Goal: Leave review/rating: Leave review/rating

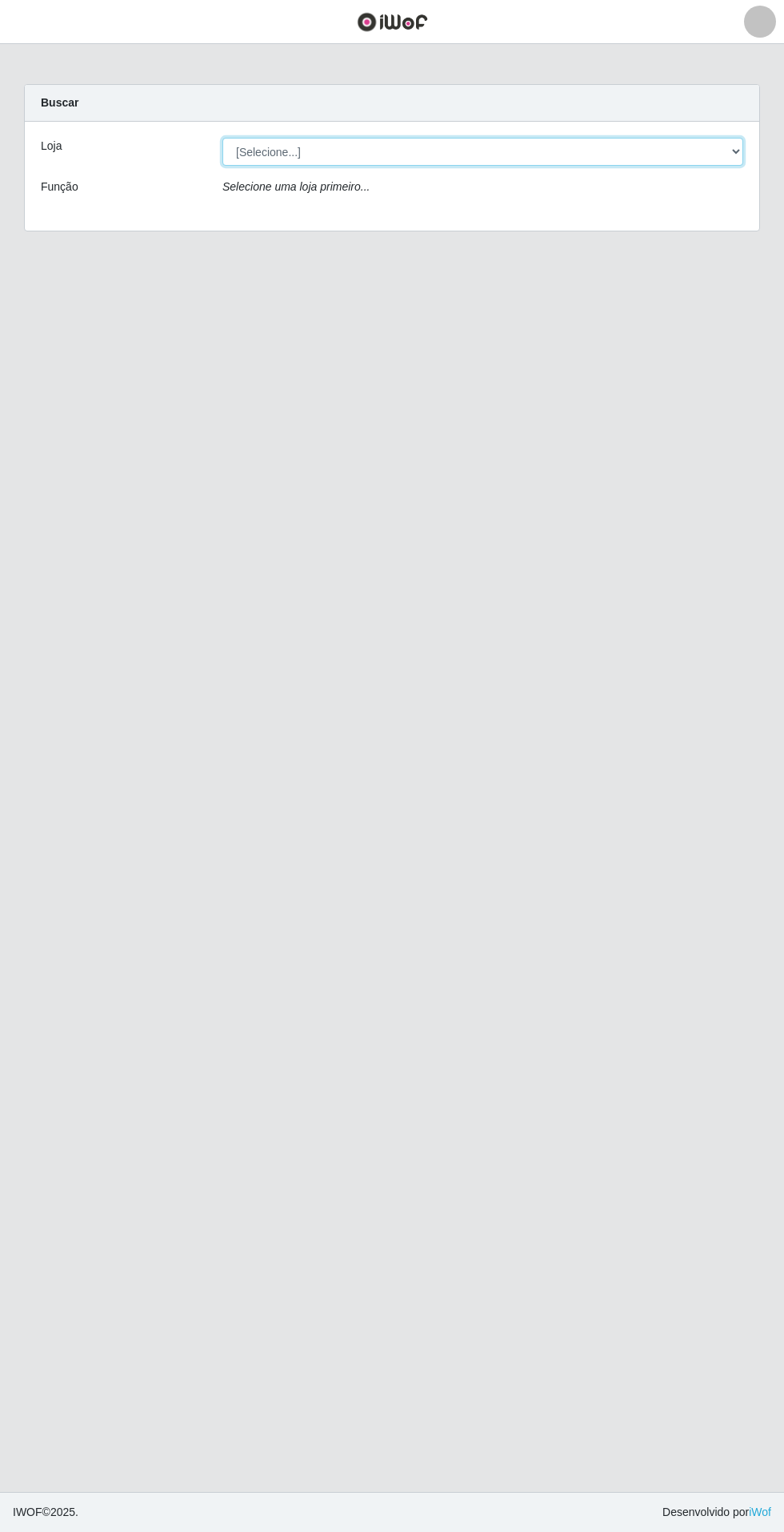
click at [699, 151] on select "[Selecione...] Atacado Vem - Loja 31 [GEOGRAPHIC_DATA]" at bounding box center [483, 151] width 521 height 28
select select "437"
click at [223, 138] on select "[Selecione...] Atacado Vem - Loja 31 [GEOGRAPHIC_DATA]" at bounding box center [483, 151] width 521 height 28
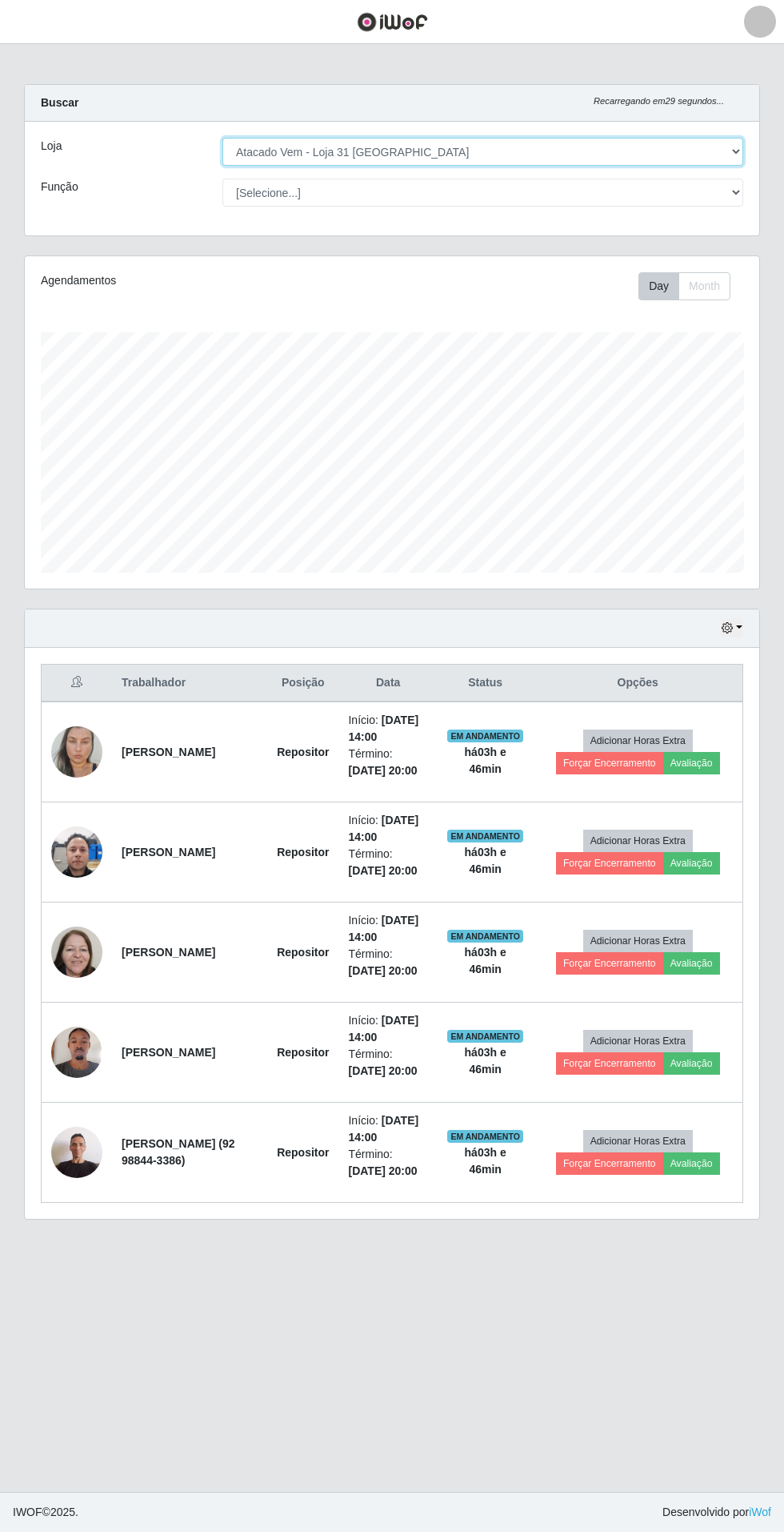
scroll to position [332, 735]
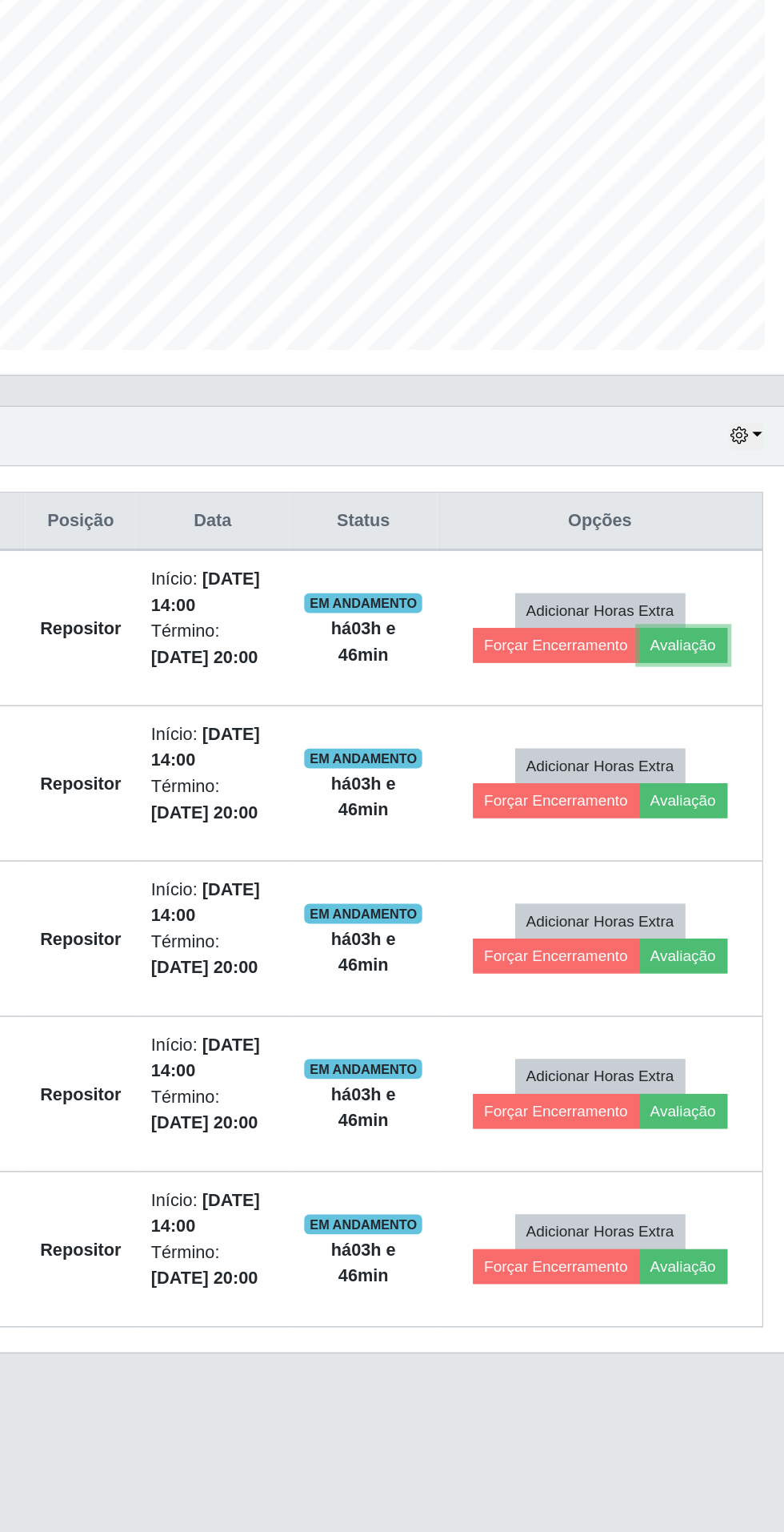
click at [705, 760] on button "Avaliação" at bounding box center [692, 762] width 56 height 22
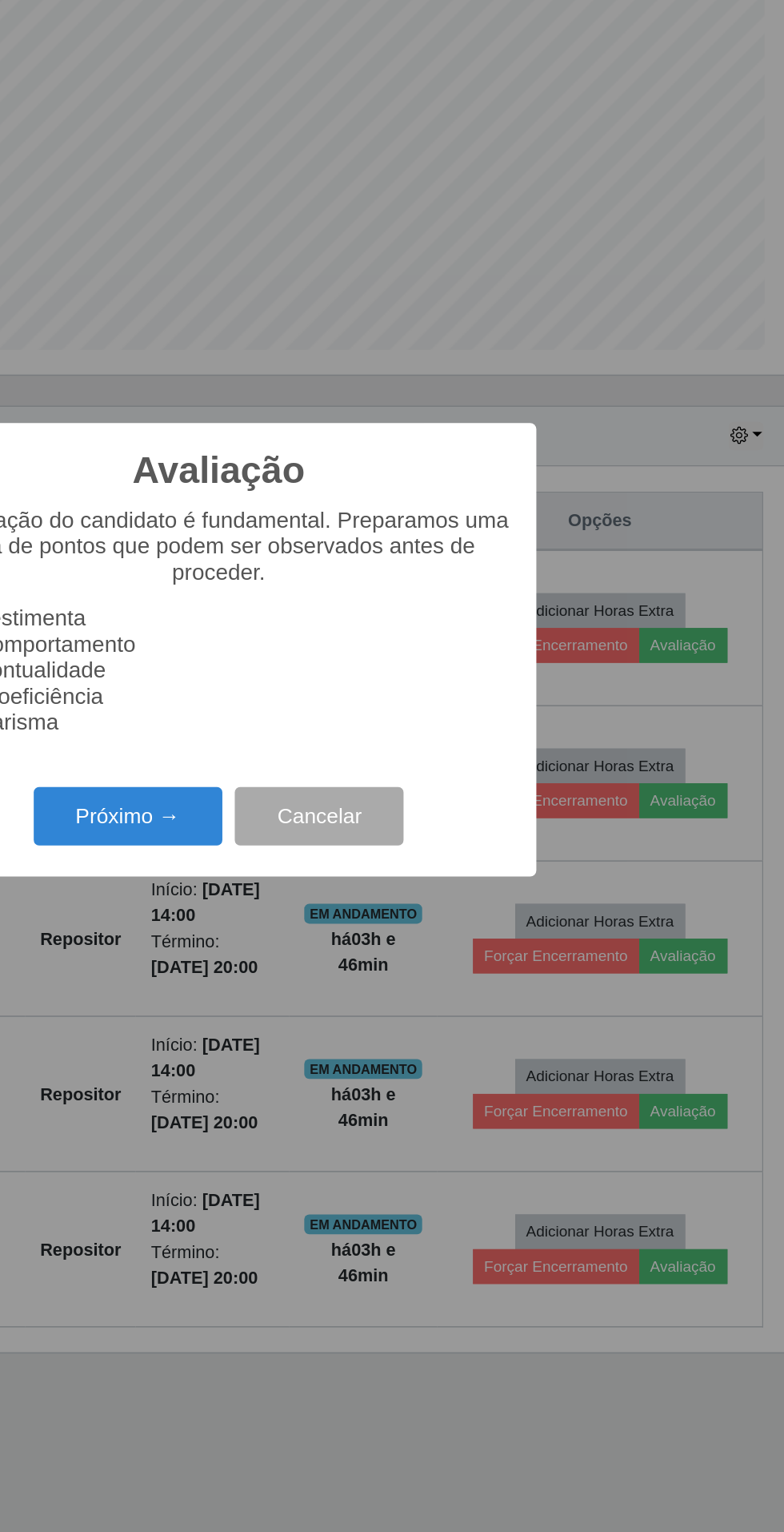
click at [308, 856] on button "Próximo →" at bounding box center [333, 873] width 122 height 38
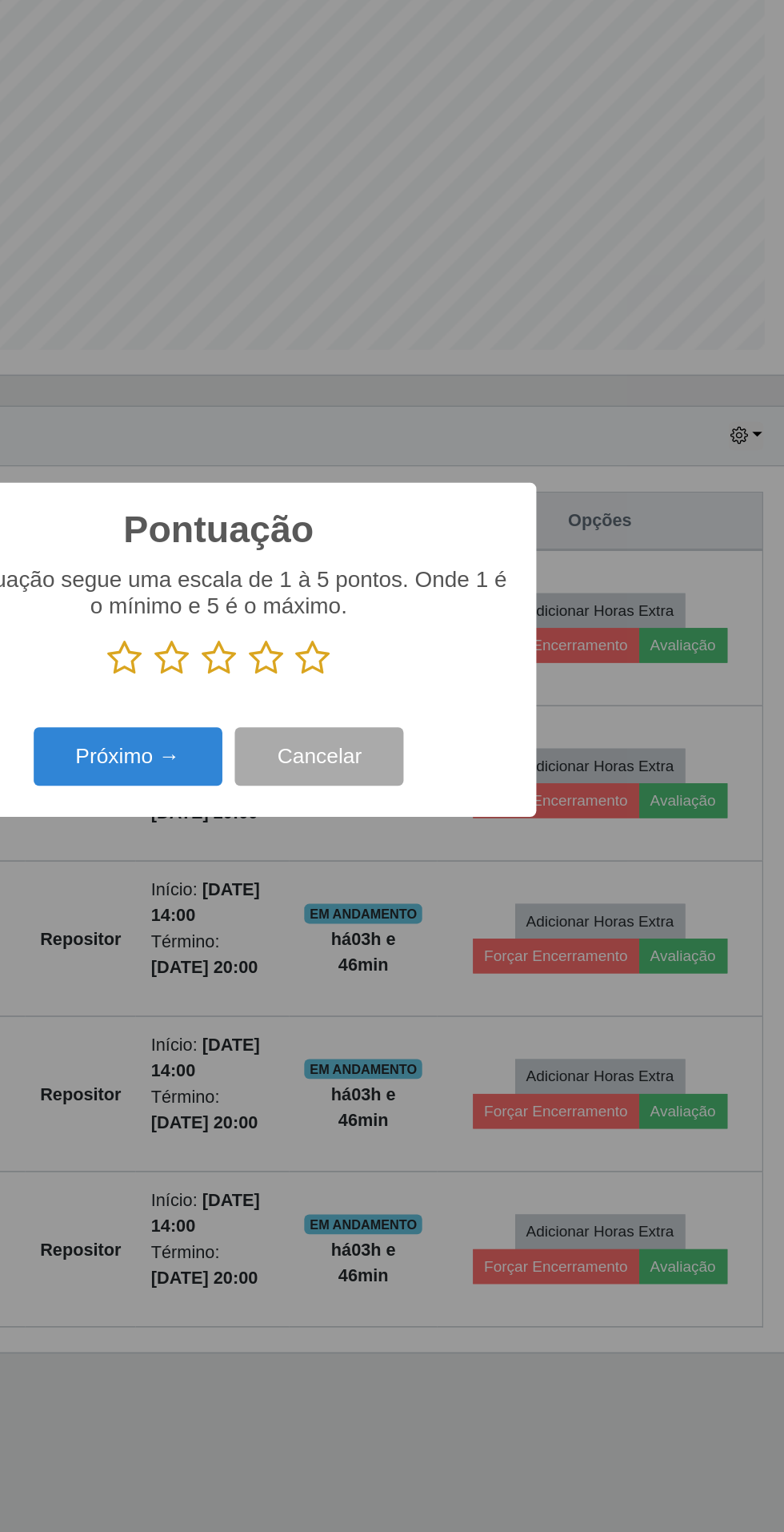
click at [330, 763] on icon at bounding box center [331, 771] width 22 height 24
click at [320, 783] on input "radio" at bounding box center [320, 783] width 0 height 0
click at [306, 838] on button "Próximo →" at bounding box center [333, 835] width 122 height 38
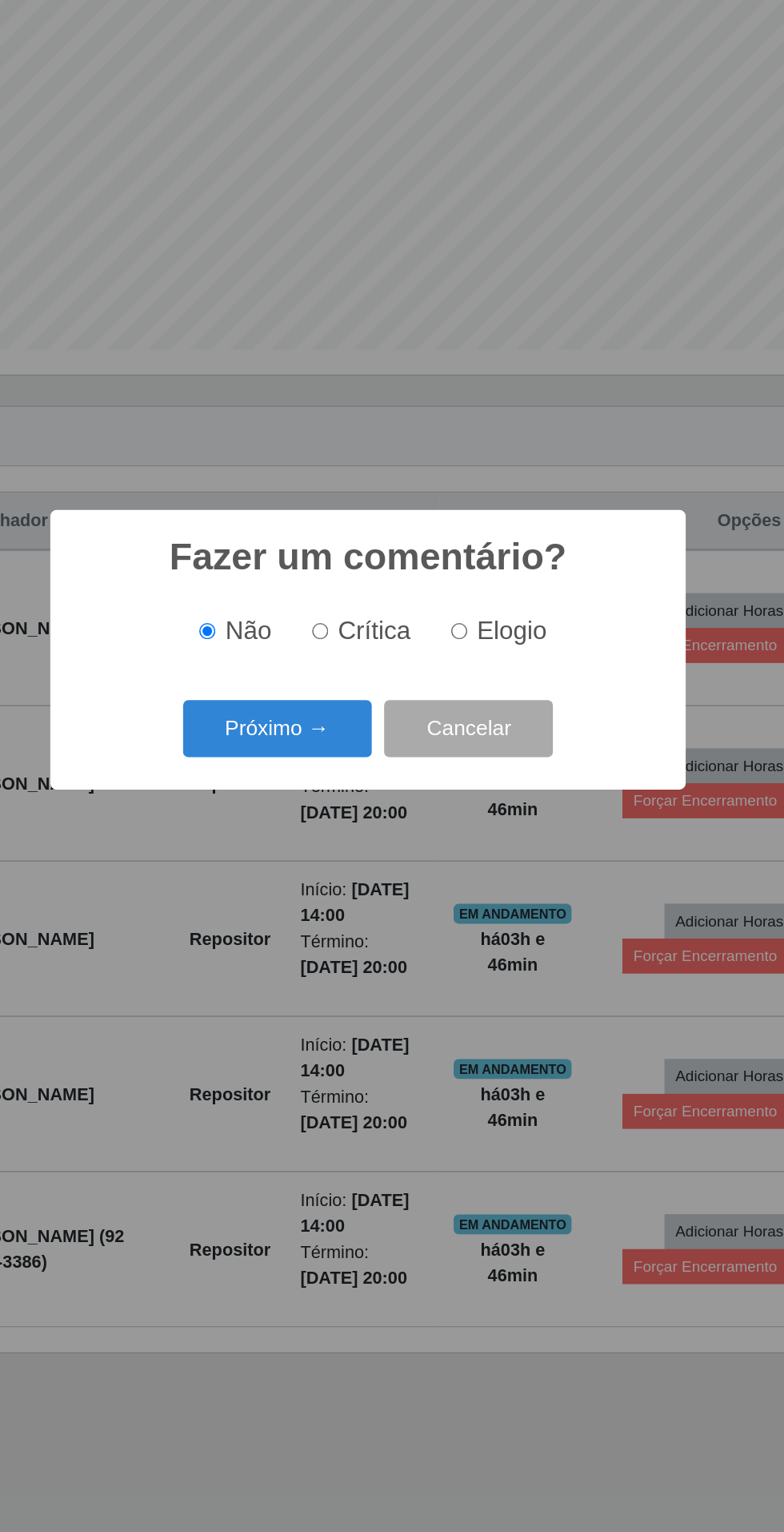
click at [382, 757] on span "Crítica" at bounding box center [397, 753] width 47 height 18
click at [367, 757] on input "Crítica" at bounding box center [361, 753] width 11 height 11
radio input "true"
click at [349, 822] on button "Próximo →" at bounding box center [333, 817] width 122 height 38
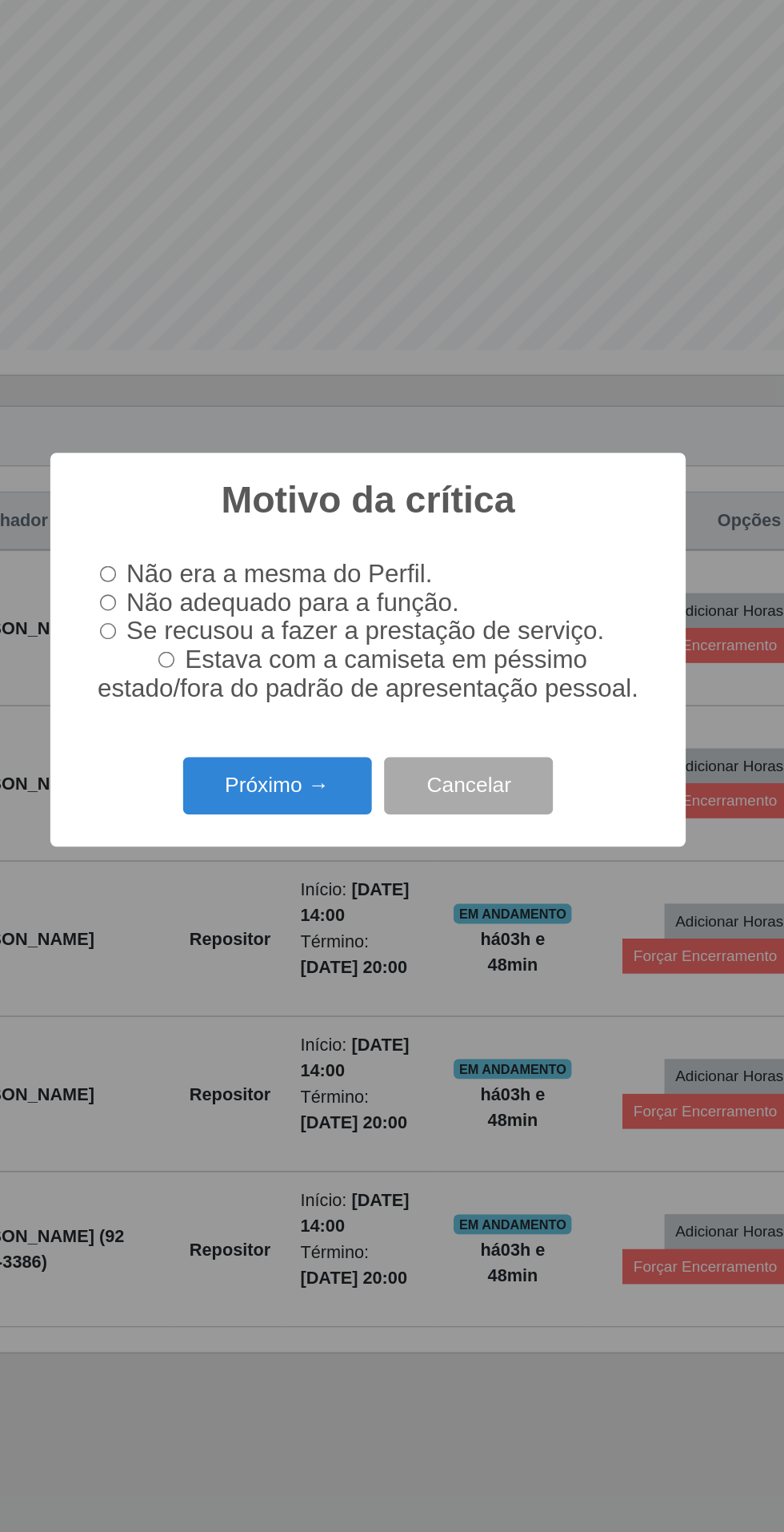
click at [232, 768] on label "Estava com a camiseta em péssimo estado/fora do padrão de apresentação pessoal." at bounding box center [392, 781] width 358 height 37
click at [257, 768] on input "Estava com a camiseta em péssimo estado/fora do padrão de apresentação pessoal." at bounding box center [262, 772] width 11 height 11
radio input "true"
click at [222, 756] on input "Se recusou a fazer a prestação de serviço." at bounding box center [224, 753] width 11 height 11
radio input "true"
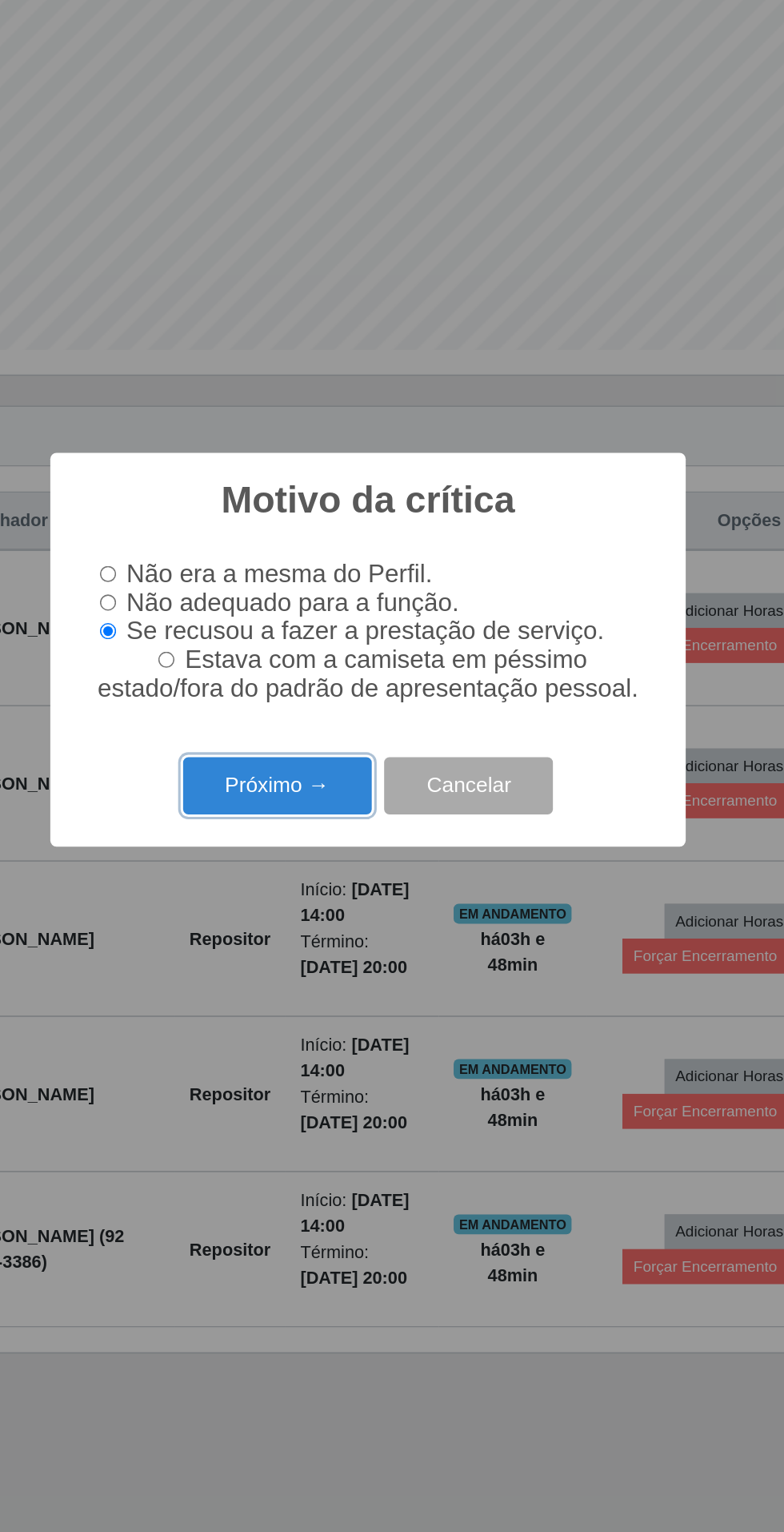
click at [336, 845] on button "Próximo →" at bounding box center [333, 854] width 122 height 38
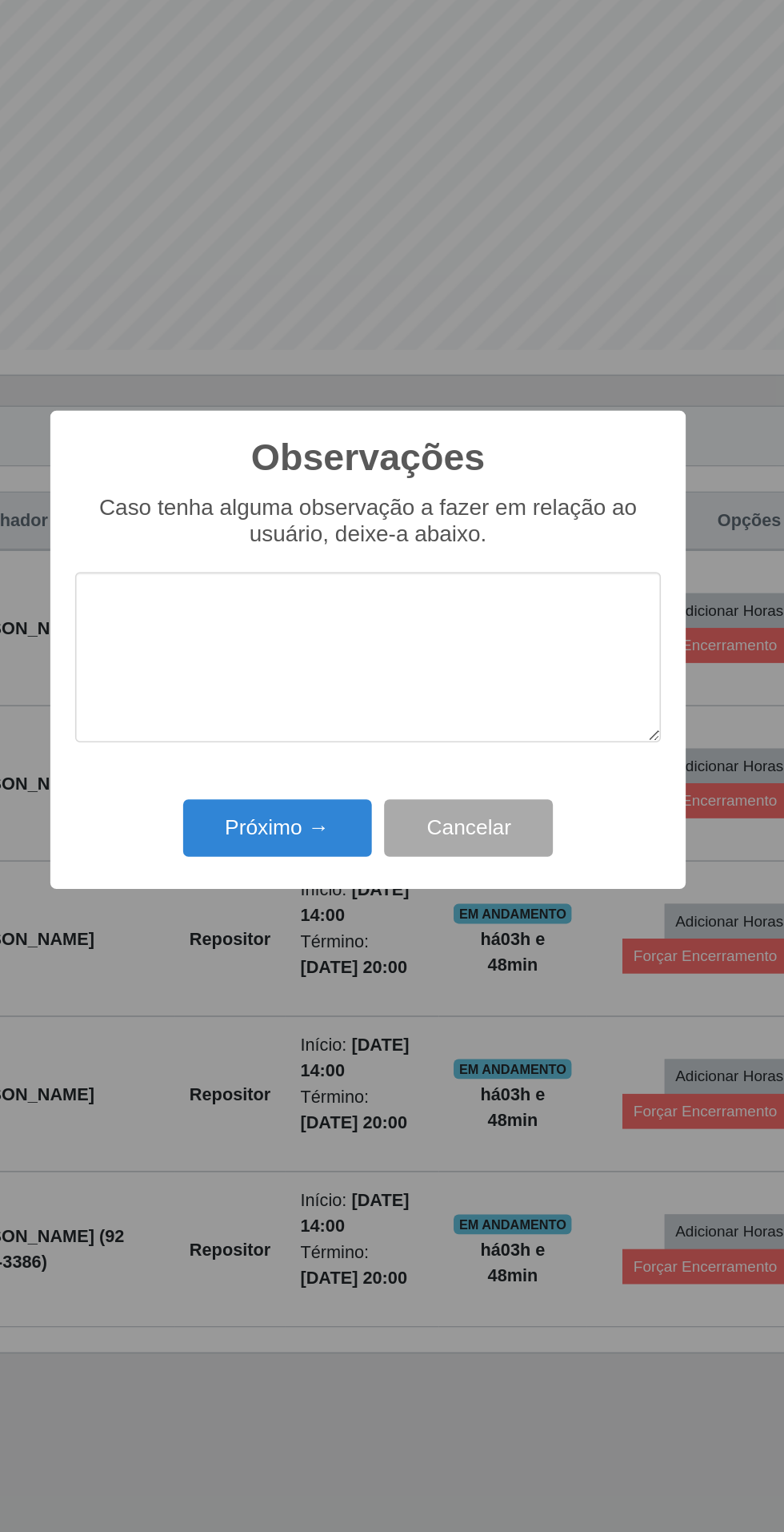
click at [468, 767] on textarea at bounding box center [392, 771] width 378 height 110
type textarea "P"
click at [315, 883] on button "Próximo →" at bounding box center [333, 881] width 122 height 38
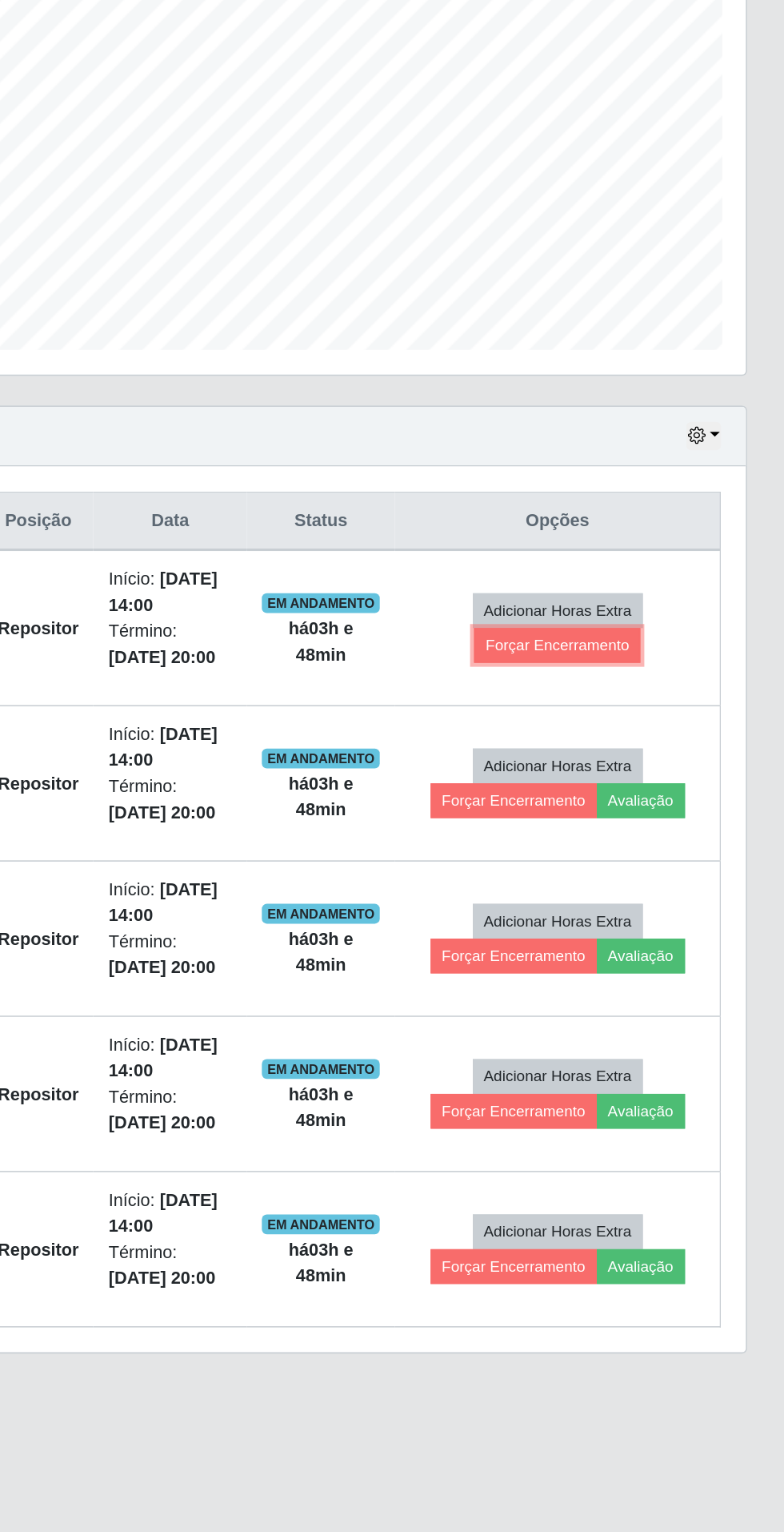
click at [648, 760] on button "Forçar Encerramento" at bounding box center [638, 762] width 107 height 22
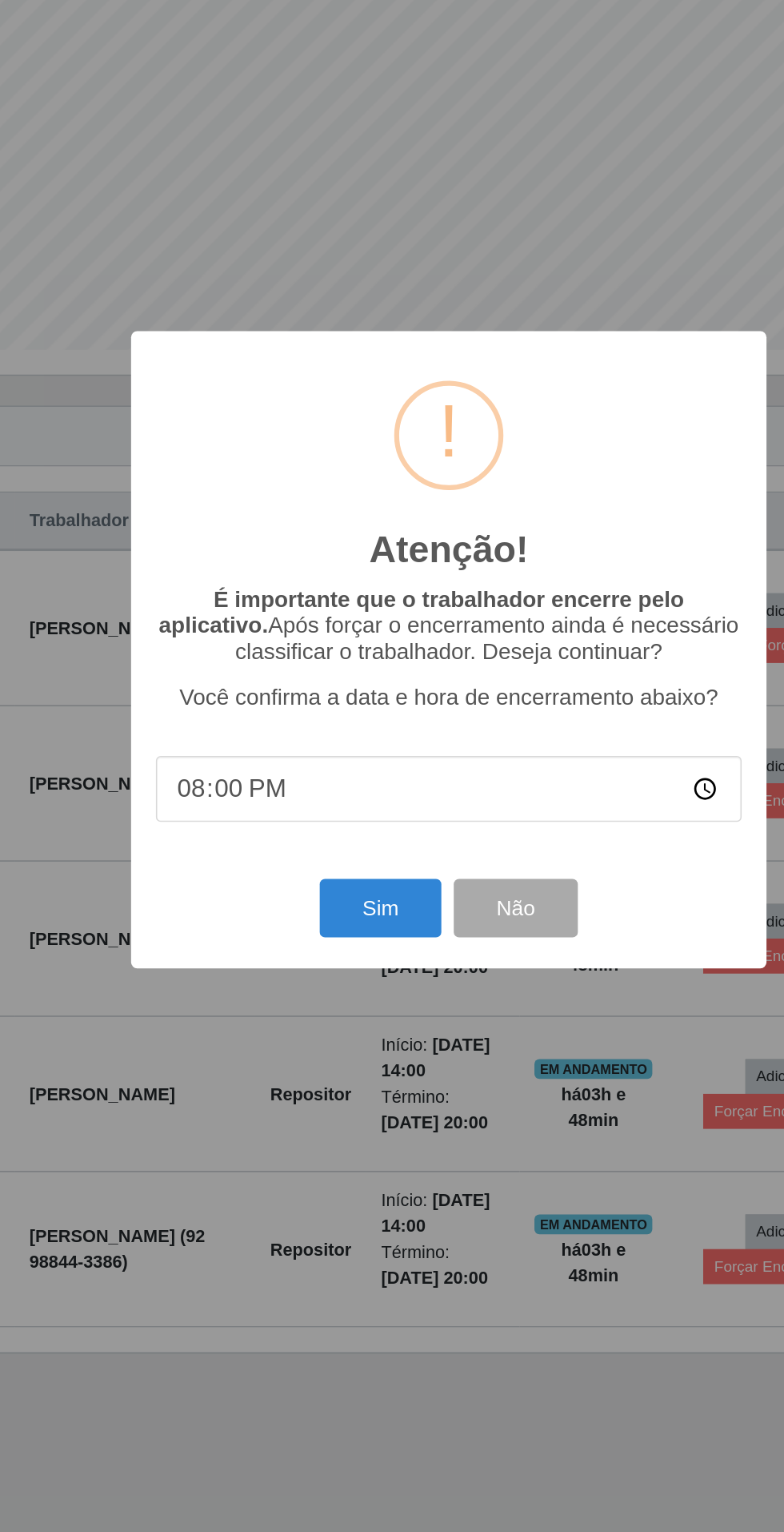
click at [541, 844] on input "20:00" at bounding box center [392, 856] width 378 height 43
type input "17:45"
click at [351, 920] on button "Sim" at bounding box center [347, 933] width 78 height 38
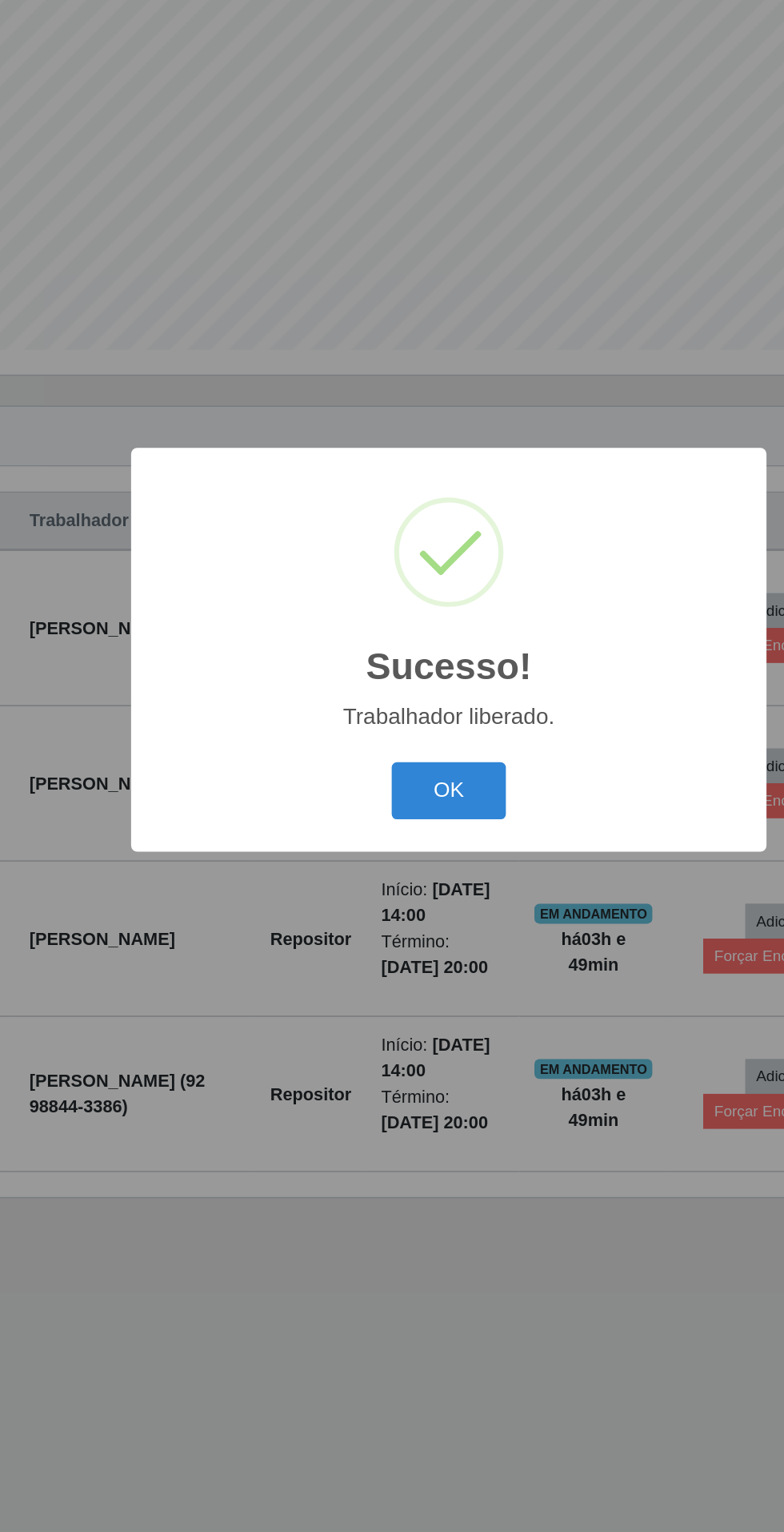
click at [409, 856] on button "OK" at bounding box center [392, 857] width 74 height 38
